Goal: Information Seeking & Learning: Find specific page/section

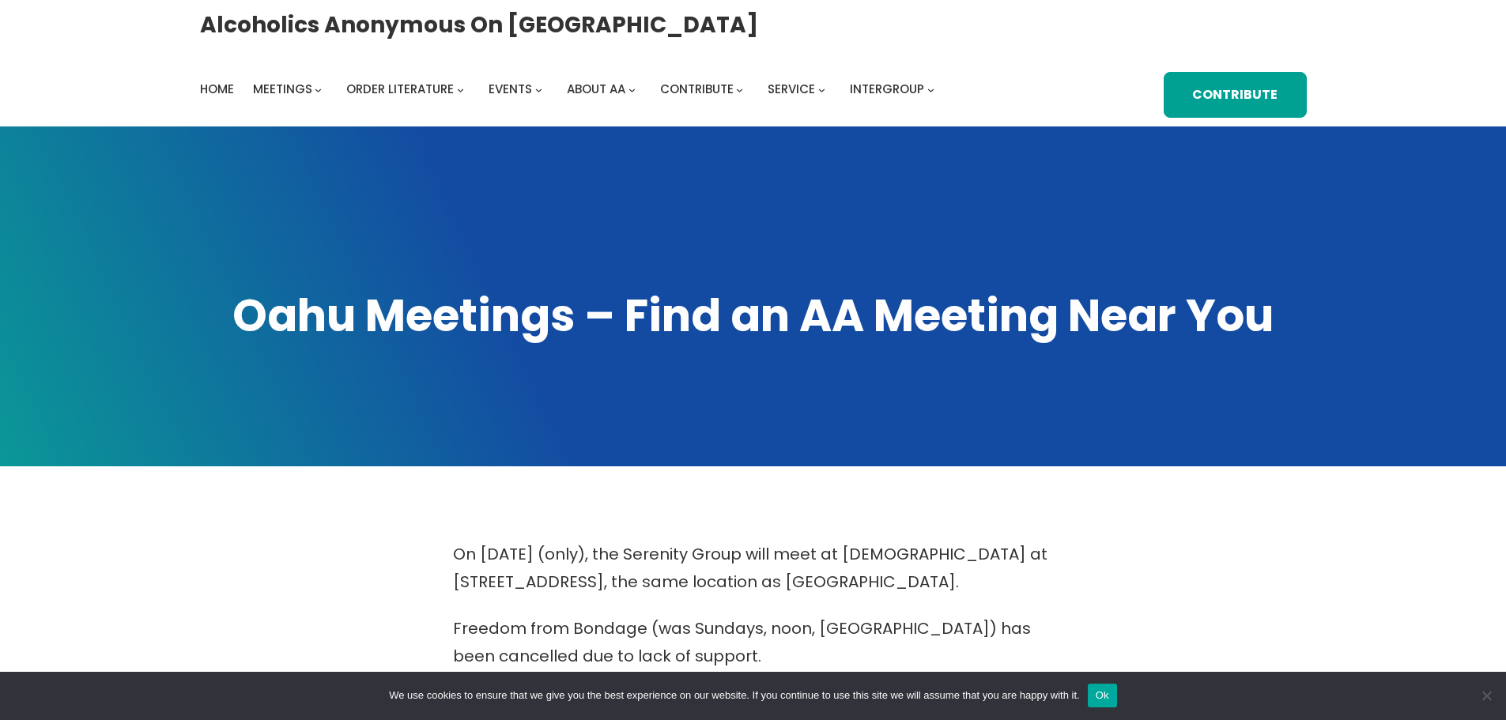
click at [1108, 694] on button "Ok" at bounding box center [1102, 696] width 29 height 24
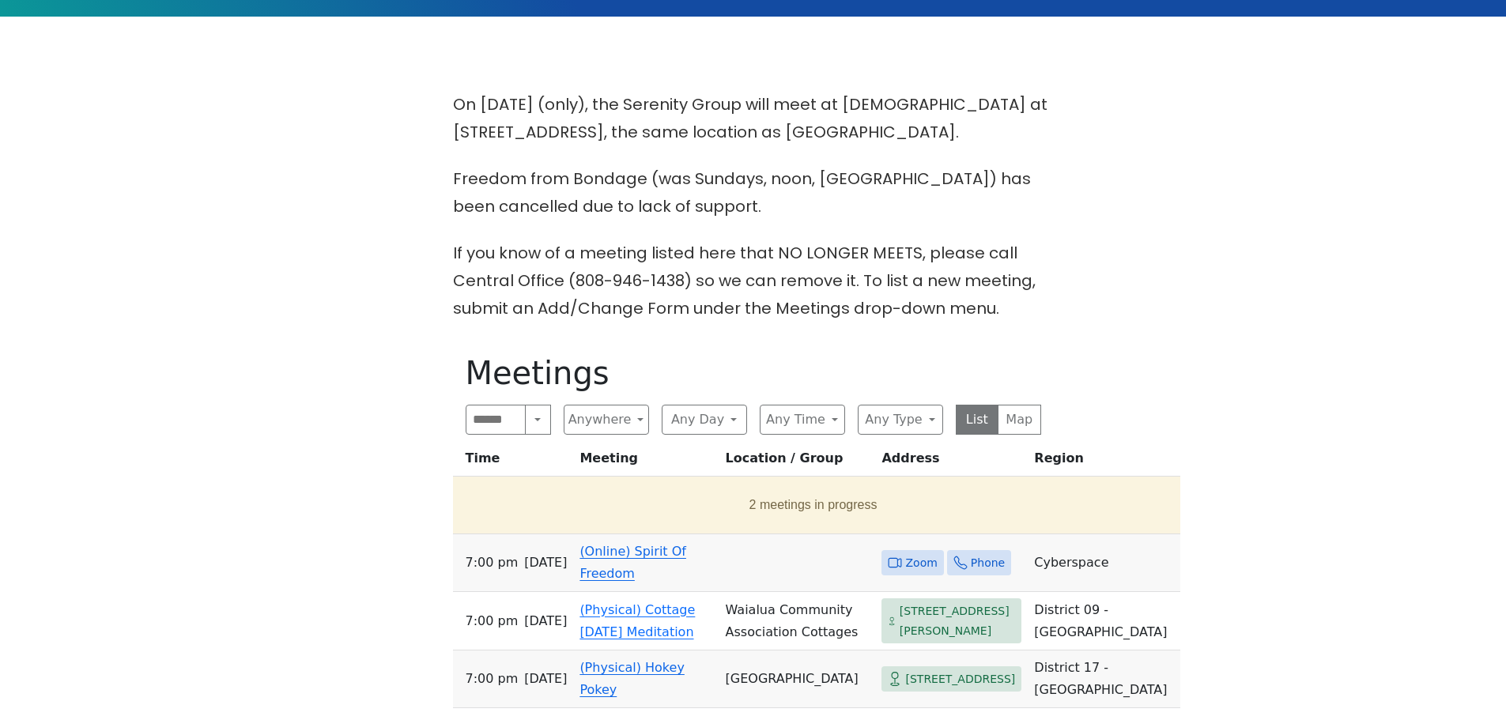
scroll to position [632, 0]
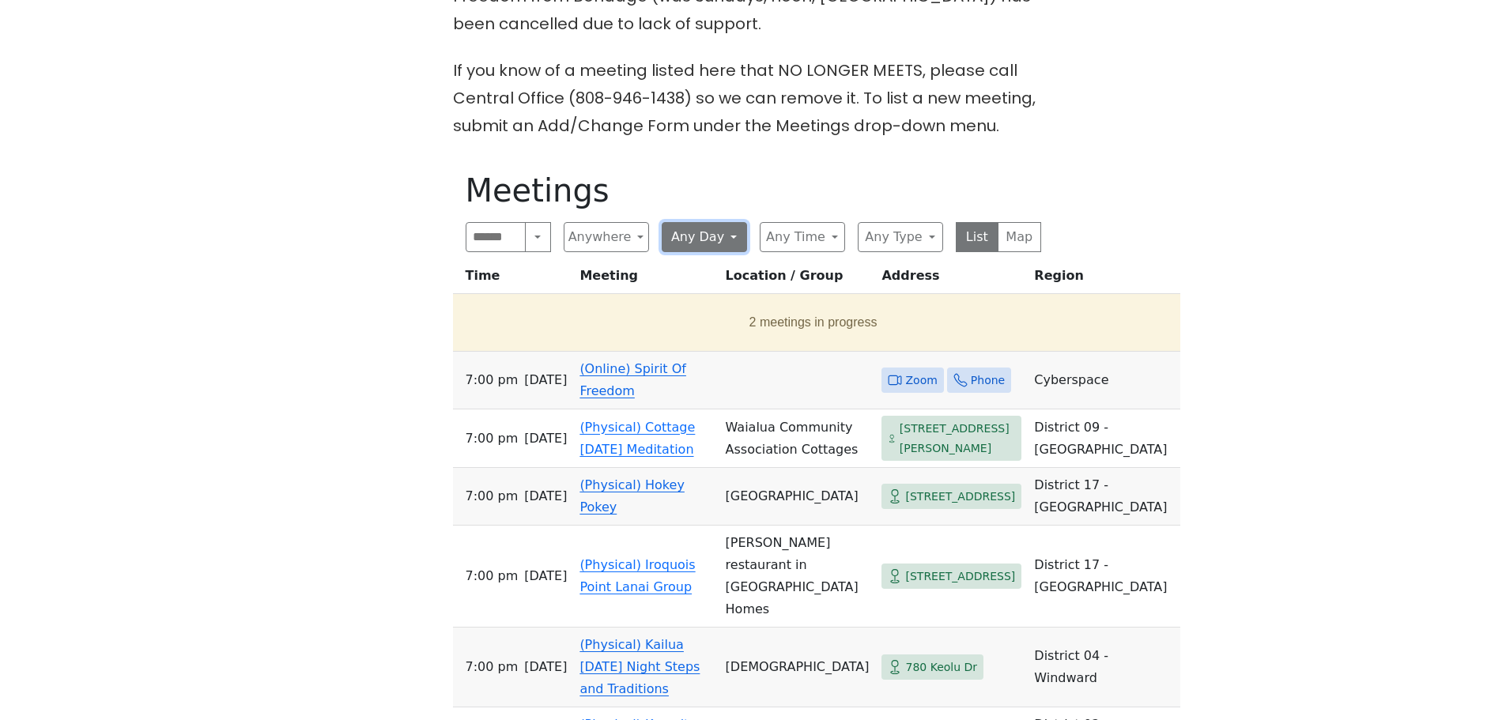
click at [737, 239] on button "Any Day" at bounding box center [704, 237] width 85 height 30
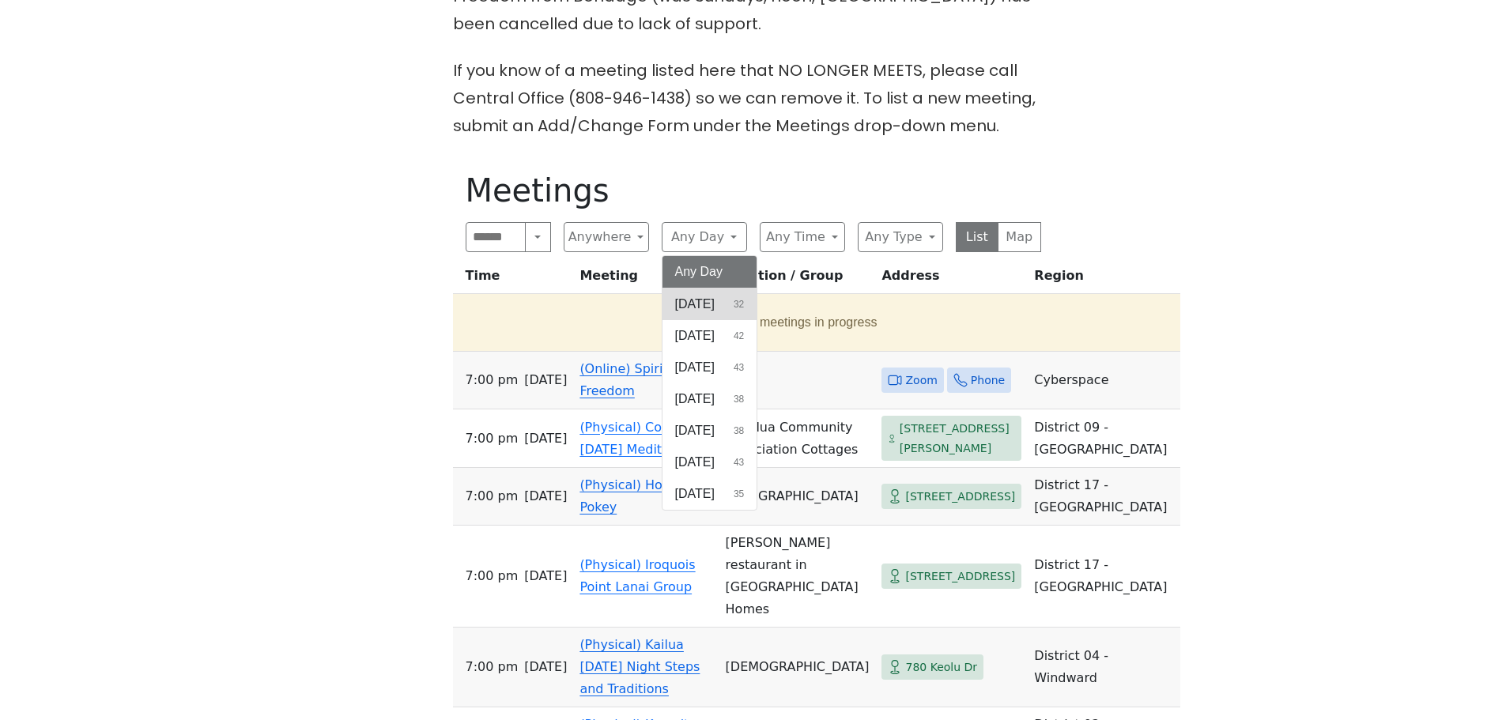
click at [710, 300] on span "[DATE]" at bounding box center [695, 304] width 40 height 19
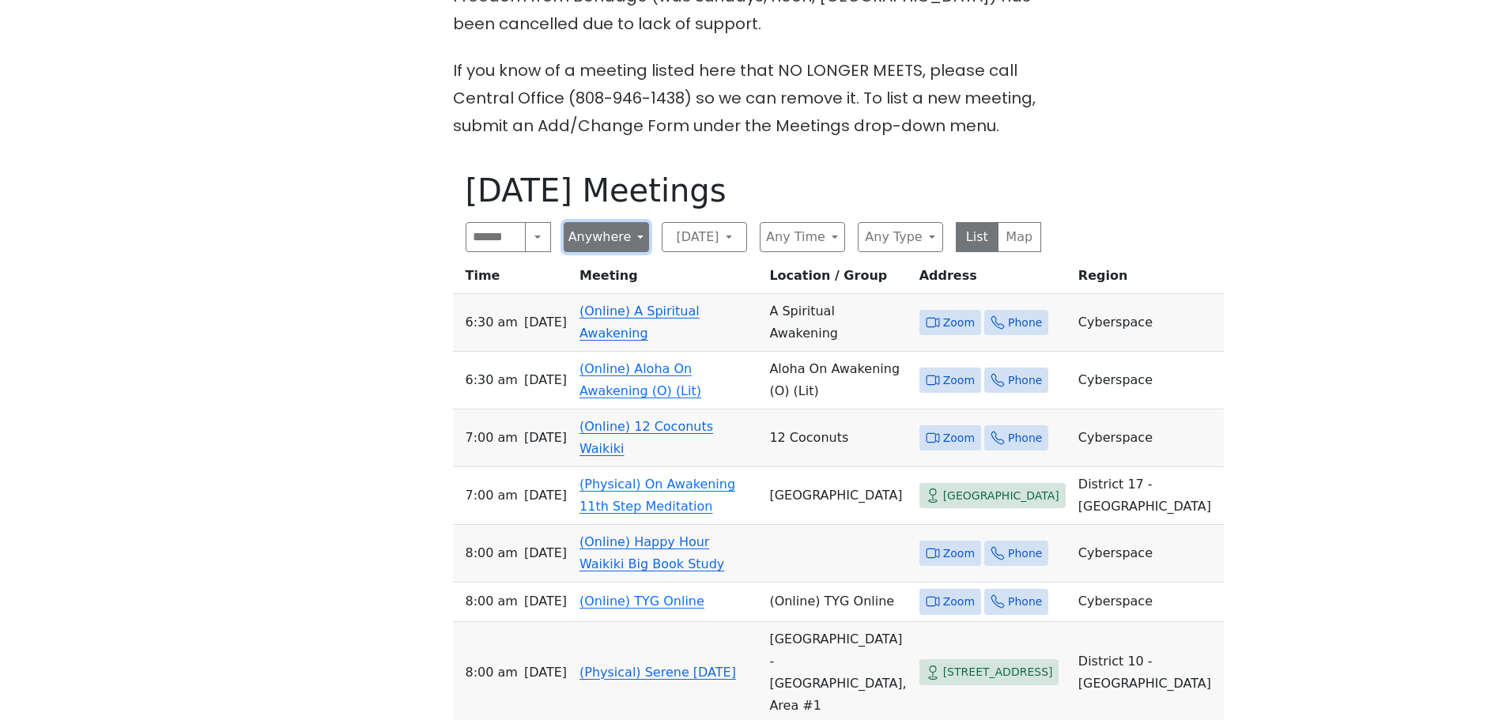
click at [643, 241] on button "Anywhere" at bounding box center [606, 237] width 85 height 30
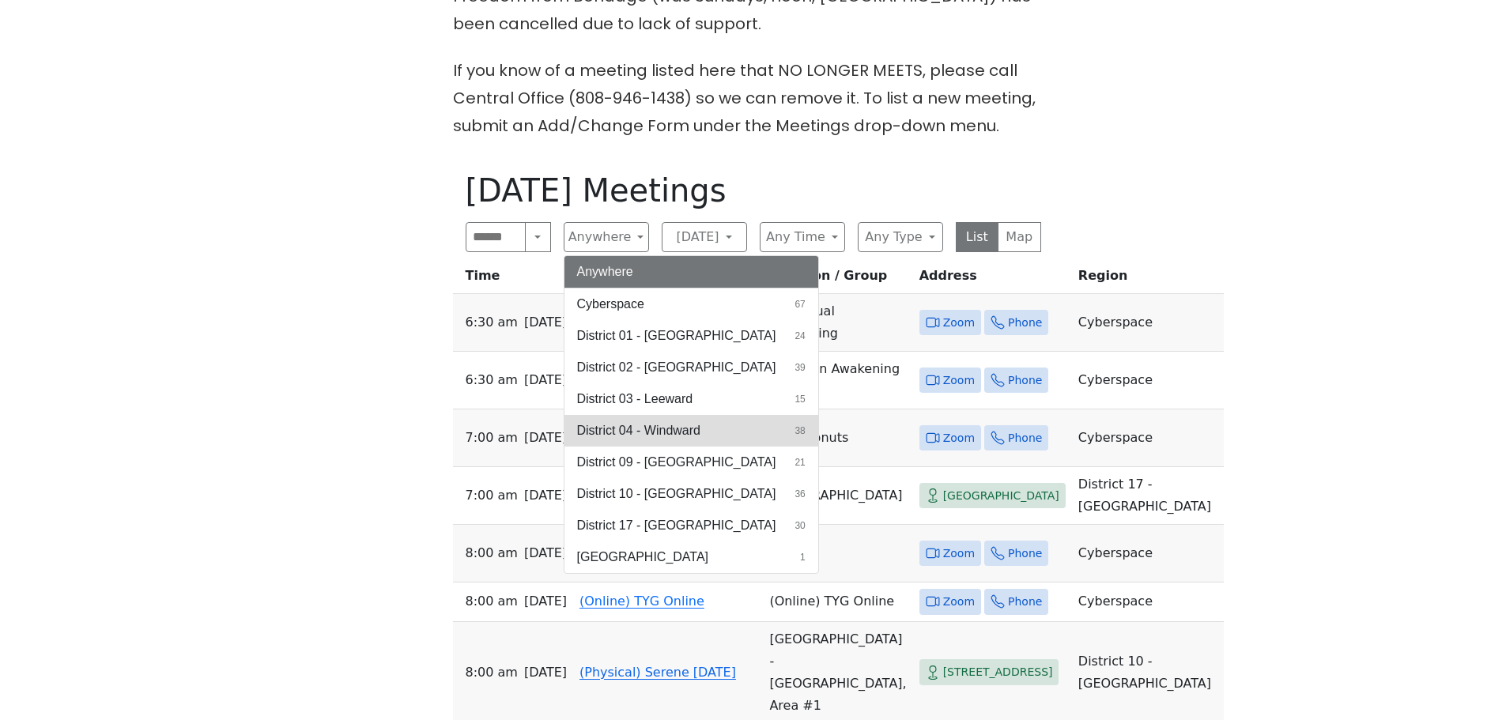
click at [666, 429] on span "District 04 - Windward" at bounding box center [638, 430] width 123 height 19
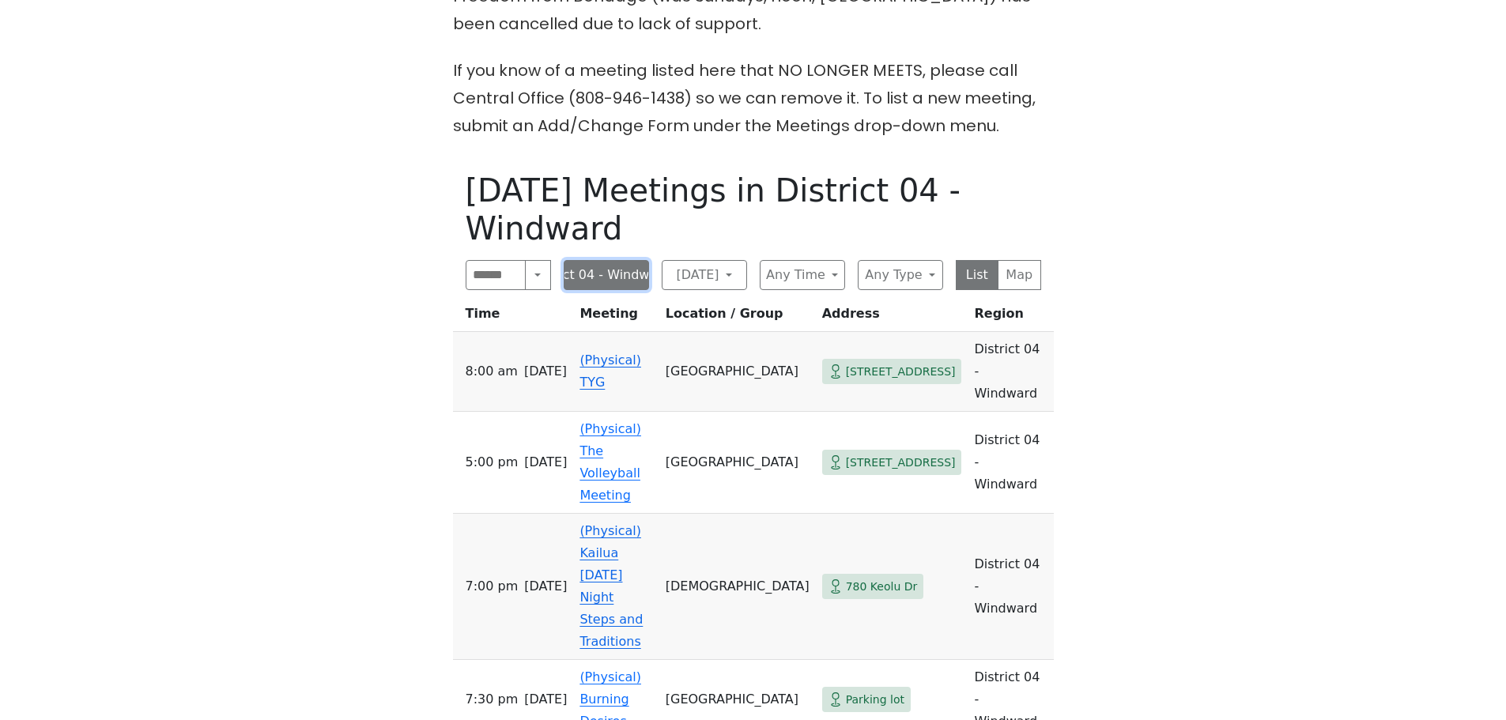
click at [620, 260] on button "District 04 - Windward" at bounding box center [606, 275] width 85 height 30
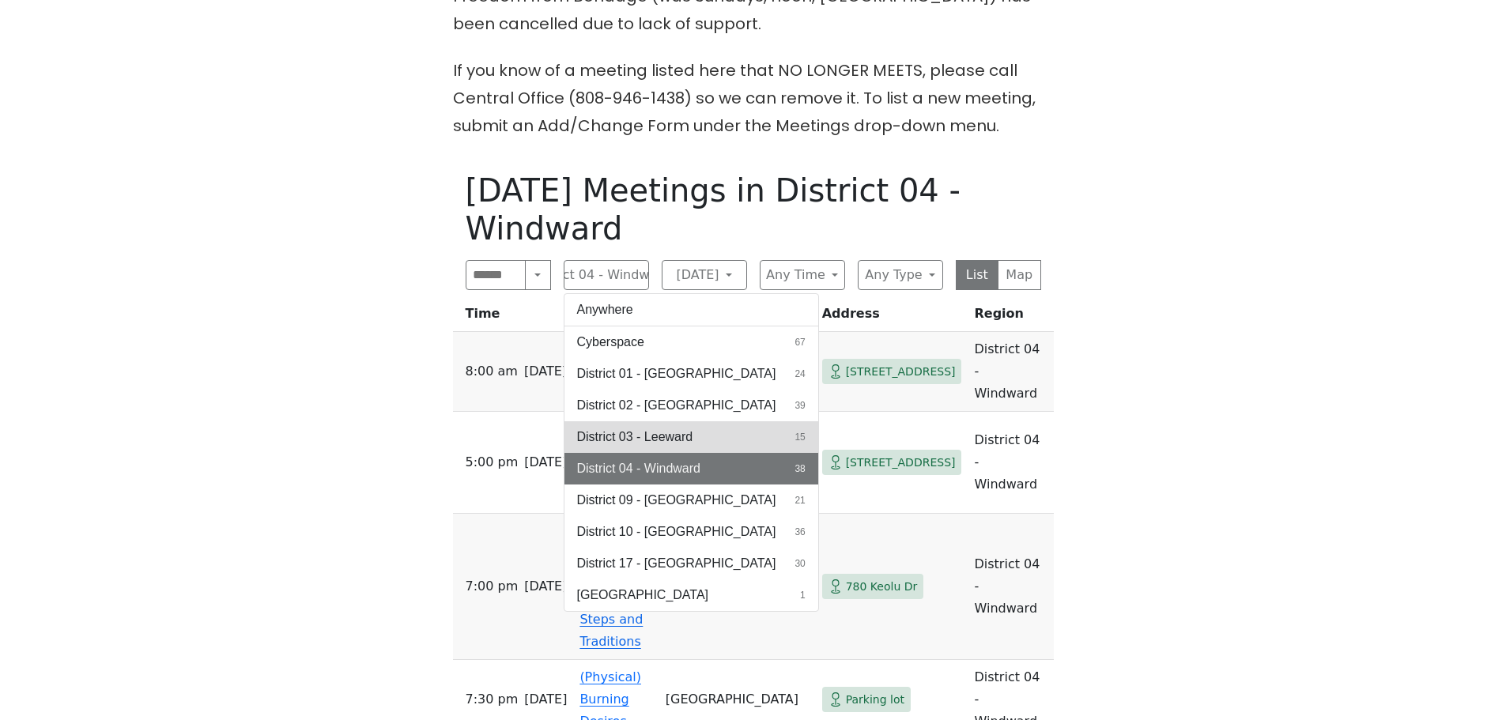
click at [650, 428] on span "District 03 - Leeward" at bounding box center [635, 437] width 116 height 19
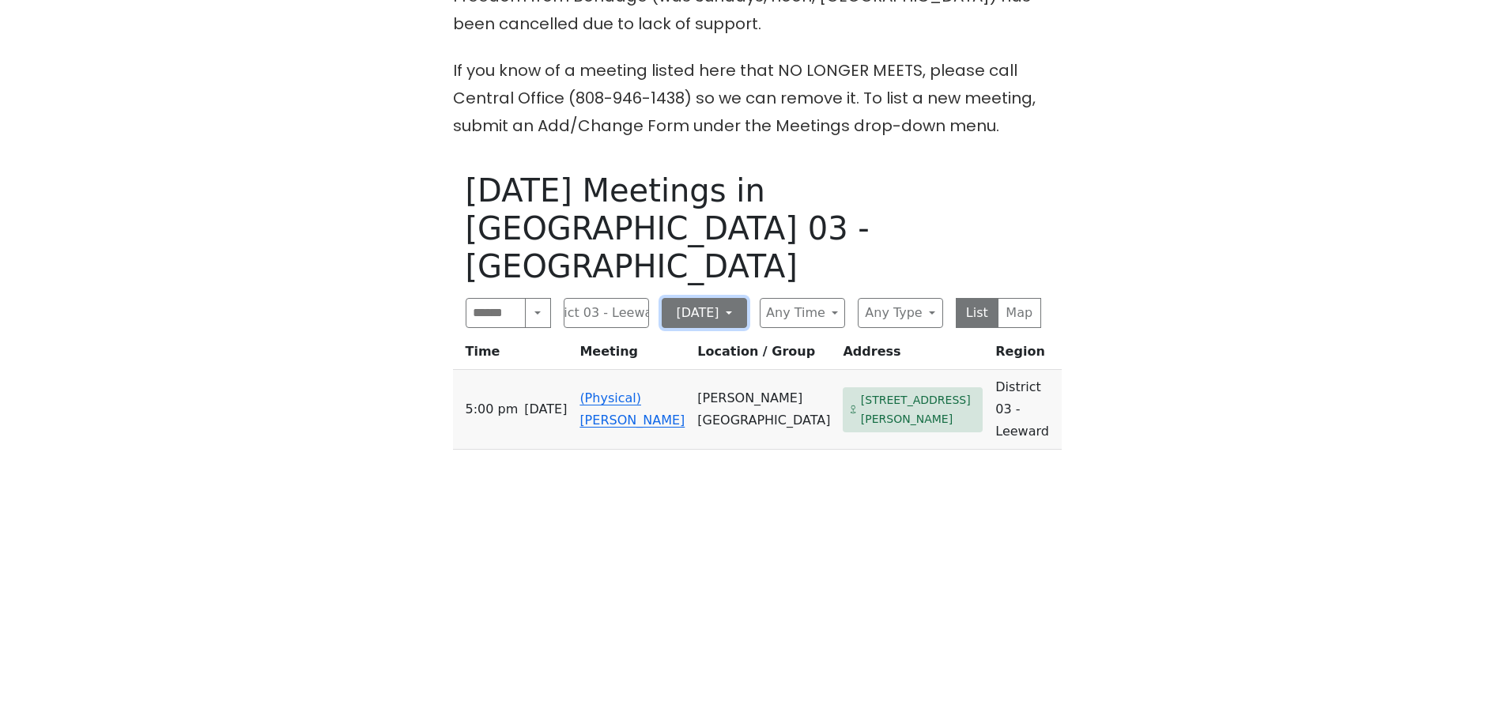
click at [693, 298] on button "[DATE]" at bounding box center [704, 313] width 85 height 30
click at [733, 298] on button "[DATE]" at bounding box center [704, 313] width 85 height 30
click at [795, 298] on button "Any Time" at bounding box center [802, 313] width 85 height 30
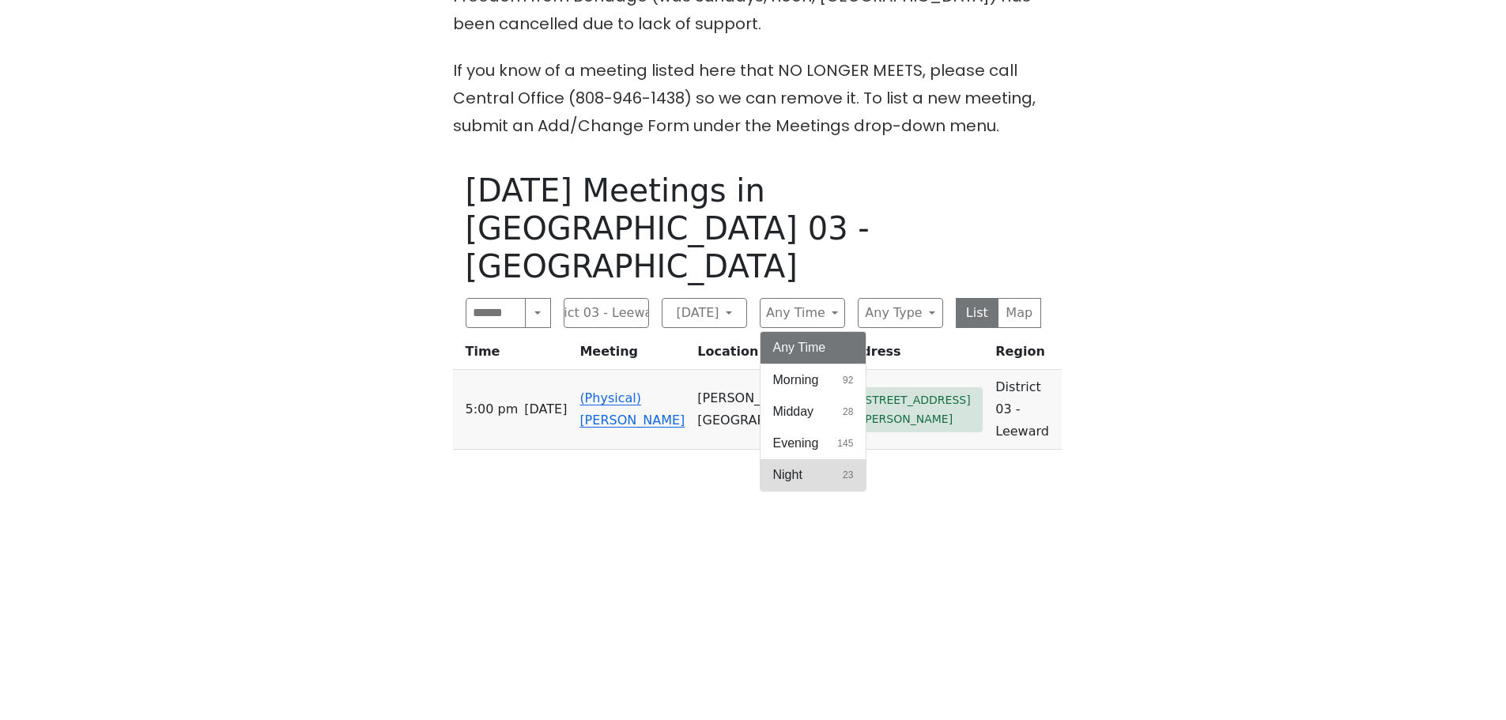
click at [795, 466] on span "Night" at bounding box center [787, 475] width 29 height 19
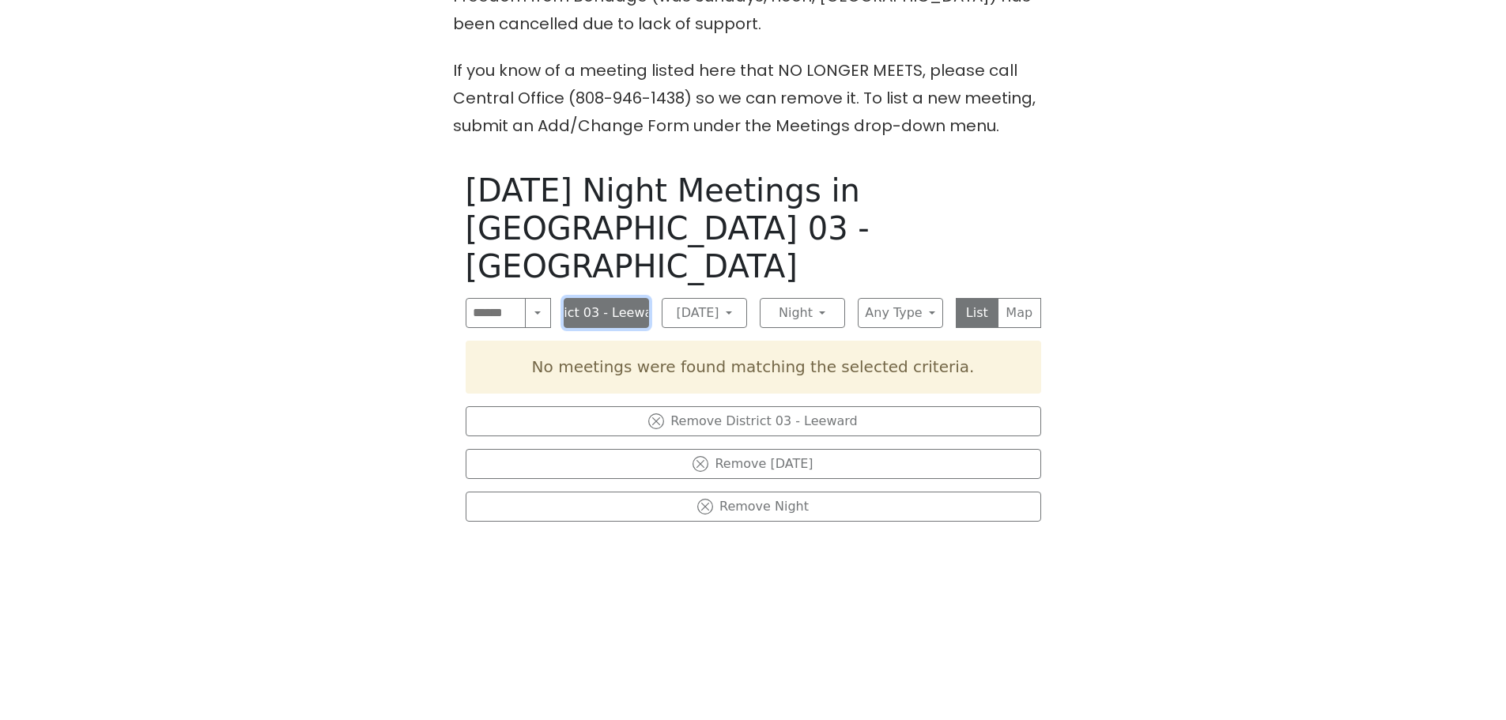
click at [617, 298] on button "District 03 - Leeward" at bounding box center [606, 313] width 85 height 30
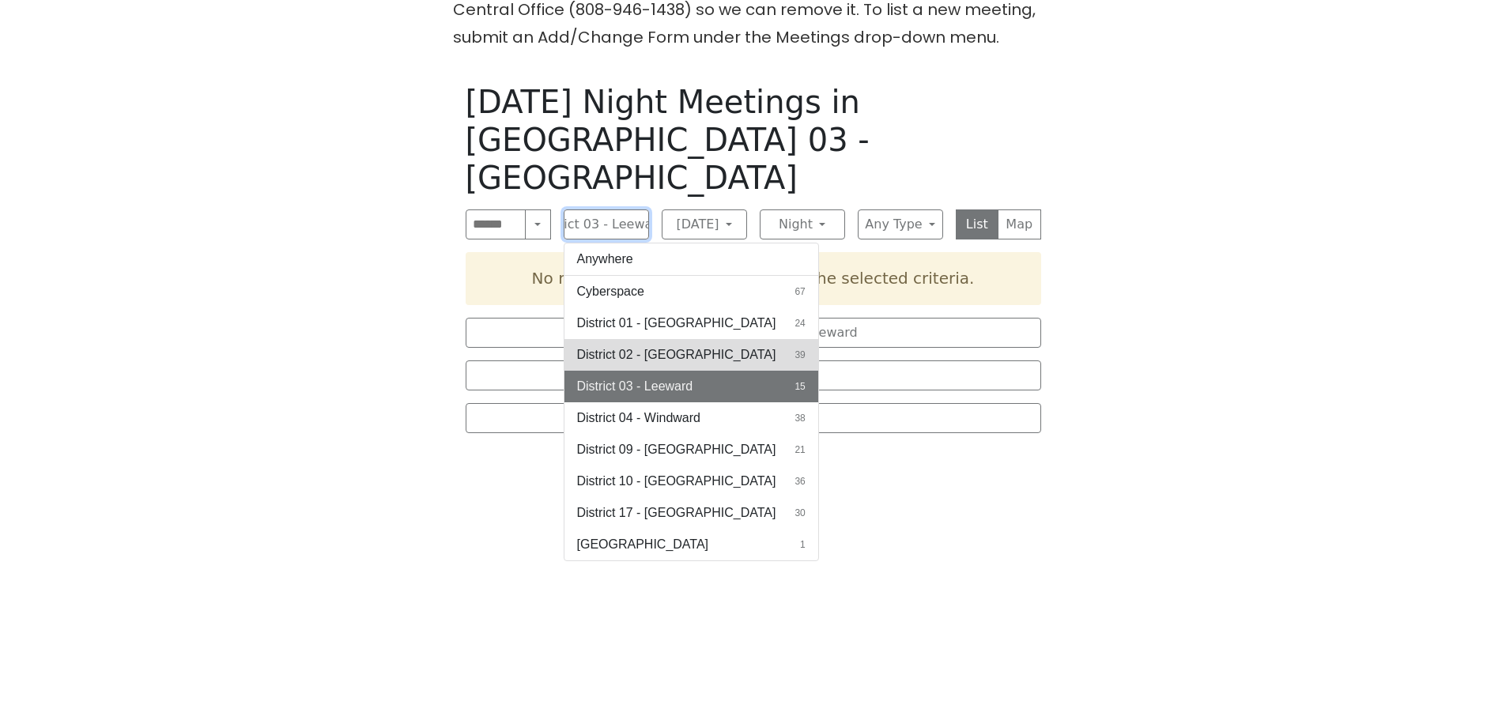
scroll to position [791, 0]
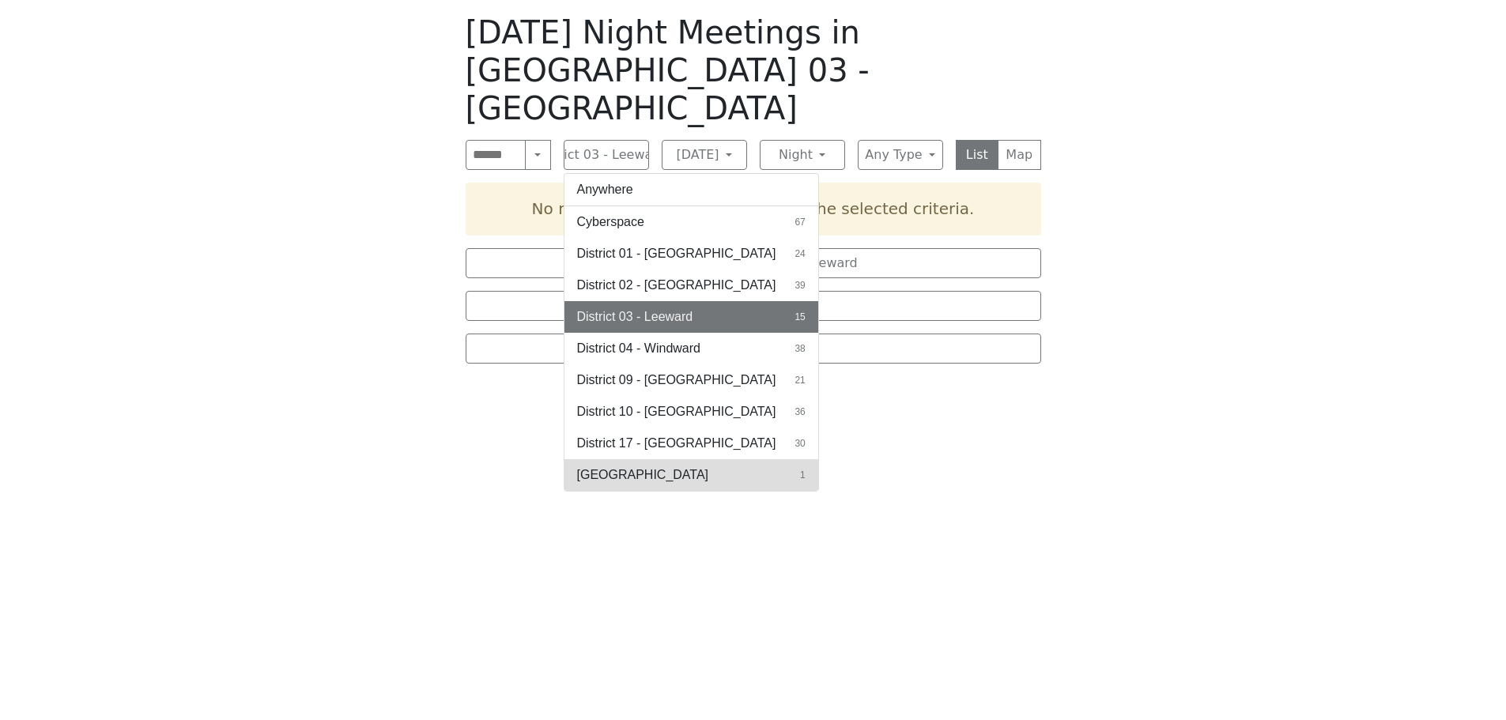
click at [616, 466] on span "[GEOGRAPHIC_DATA]" at bounding box center [643, 475] width 132 height 19
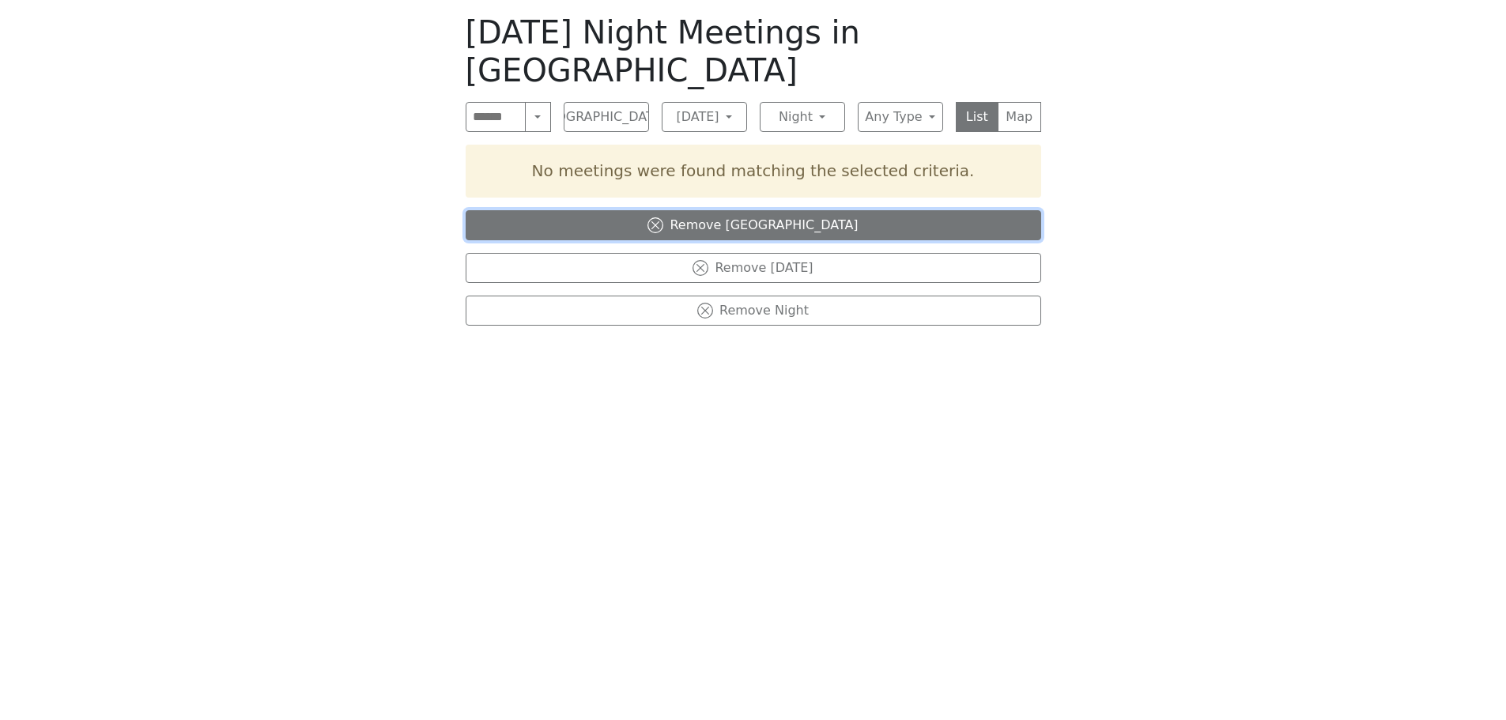
click at [663, 217] on icon at bounding box center [655, 225] width 16 height 16
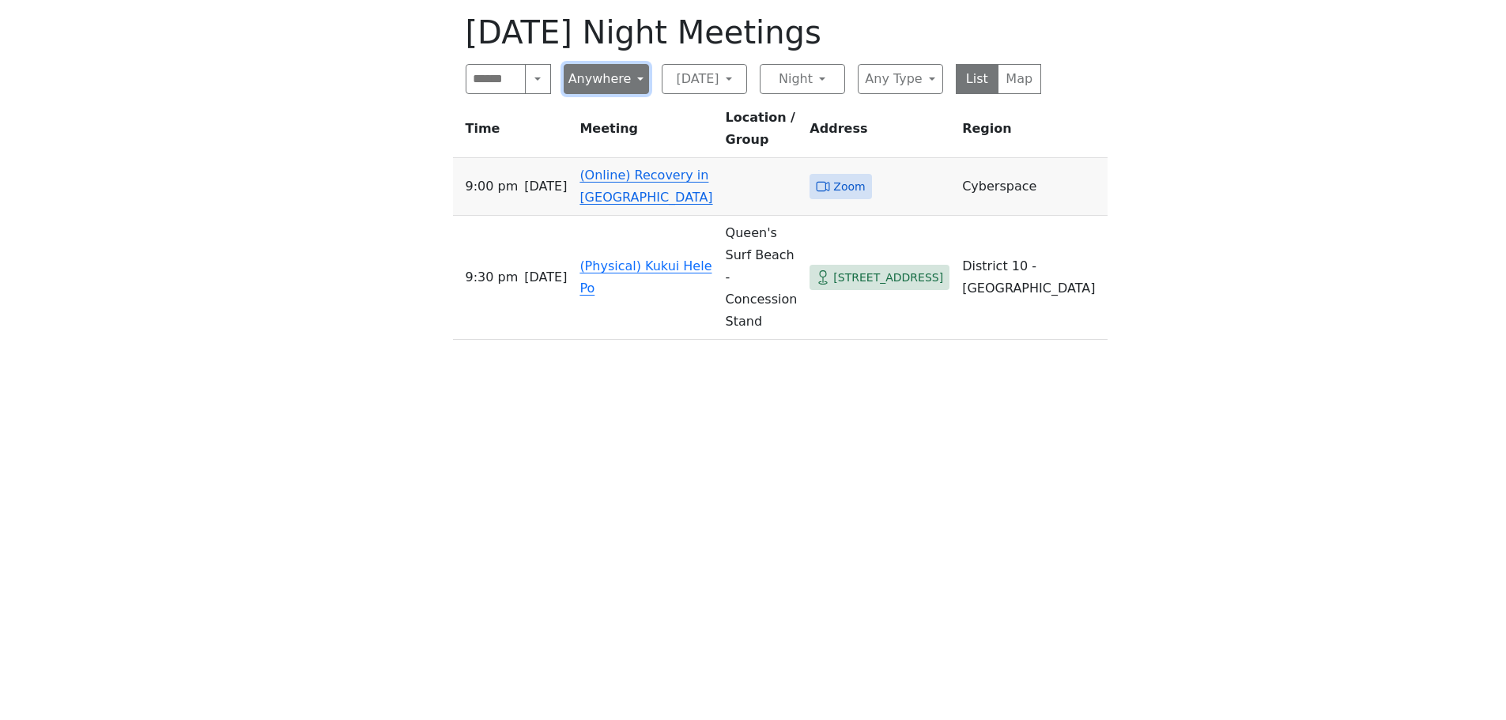
click at [637, 79] on button "Anywhere" at bounding box center [606, 79] width 85 height 30
